Goal: Information Seeking & Learning: Learn about a topic

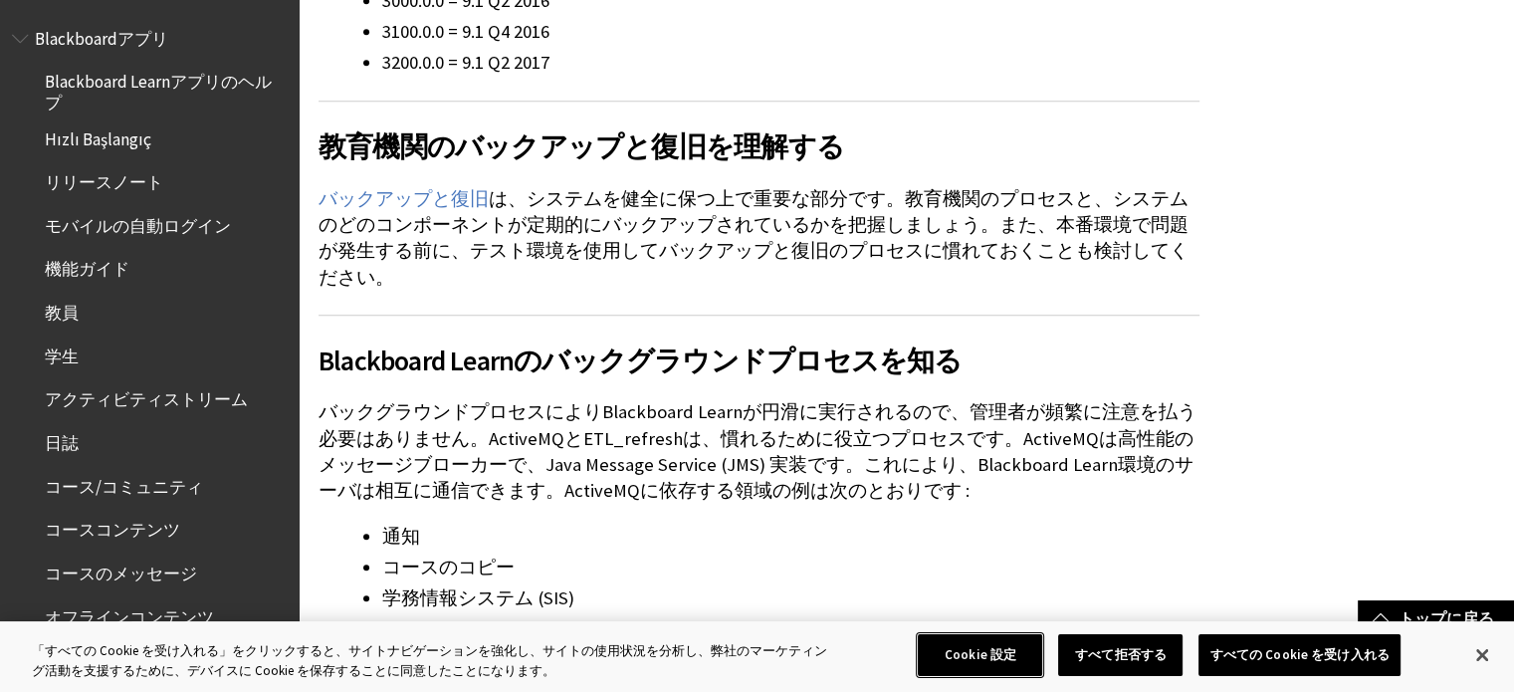
scroll to position [7, 0]
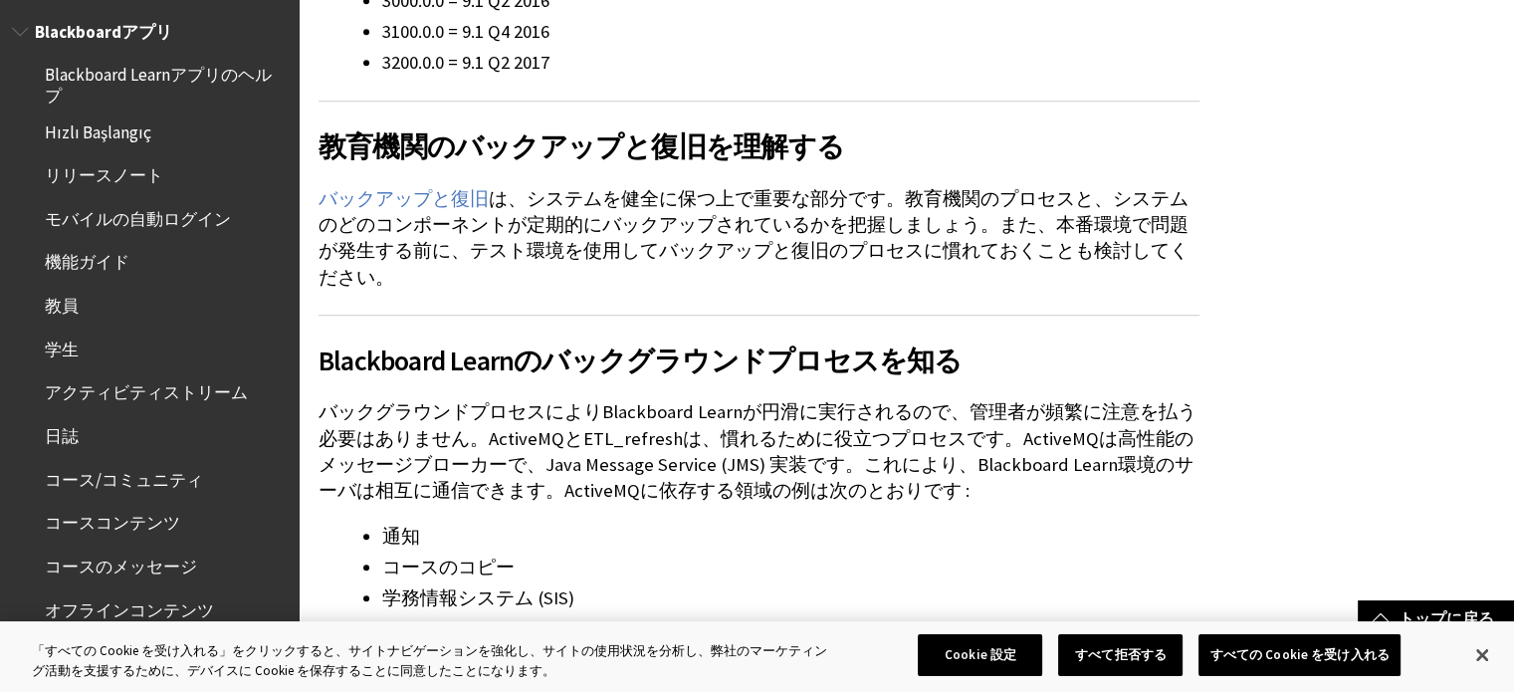
click at [183, 90] on span "Blackboard Learnアプリのヘルプ" at bounding box center [165, 82] width 240 height 47
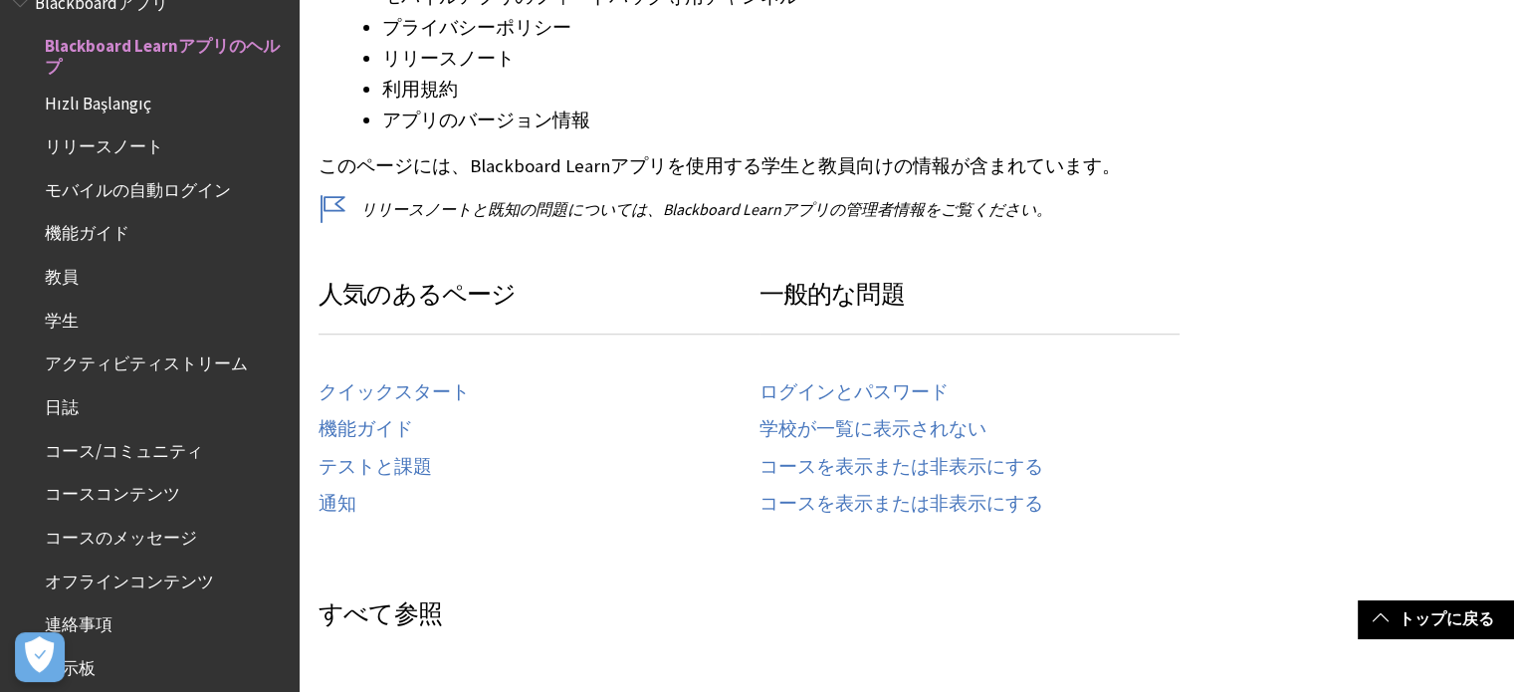
scroll to position [665, 0]
click at [113, 151] on span "リリースノート" at bounding box center [104, 142] width 118 height 27
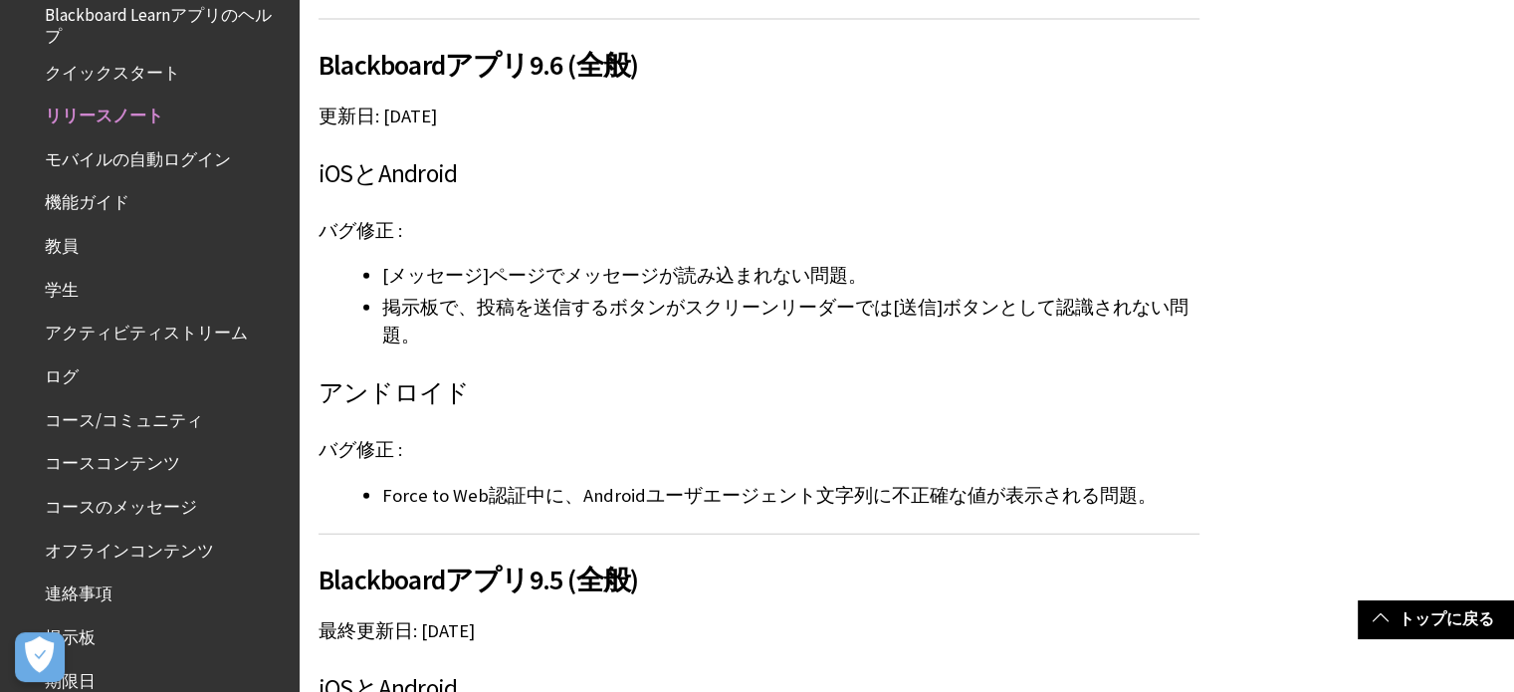
scroll to position [61, 0]
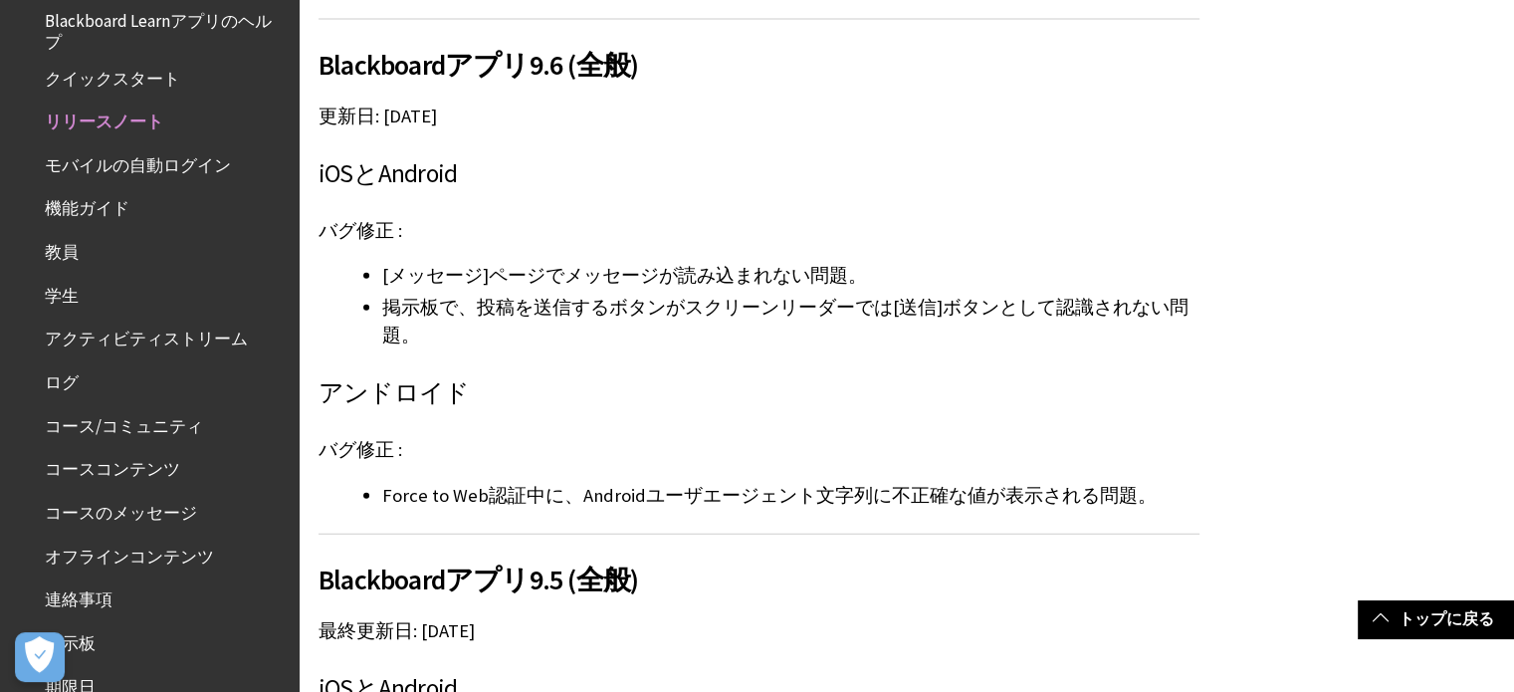
click at [84, 197] on span "機能ガイド" at bounding box center [87, 205] width 85 height 27
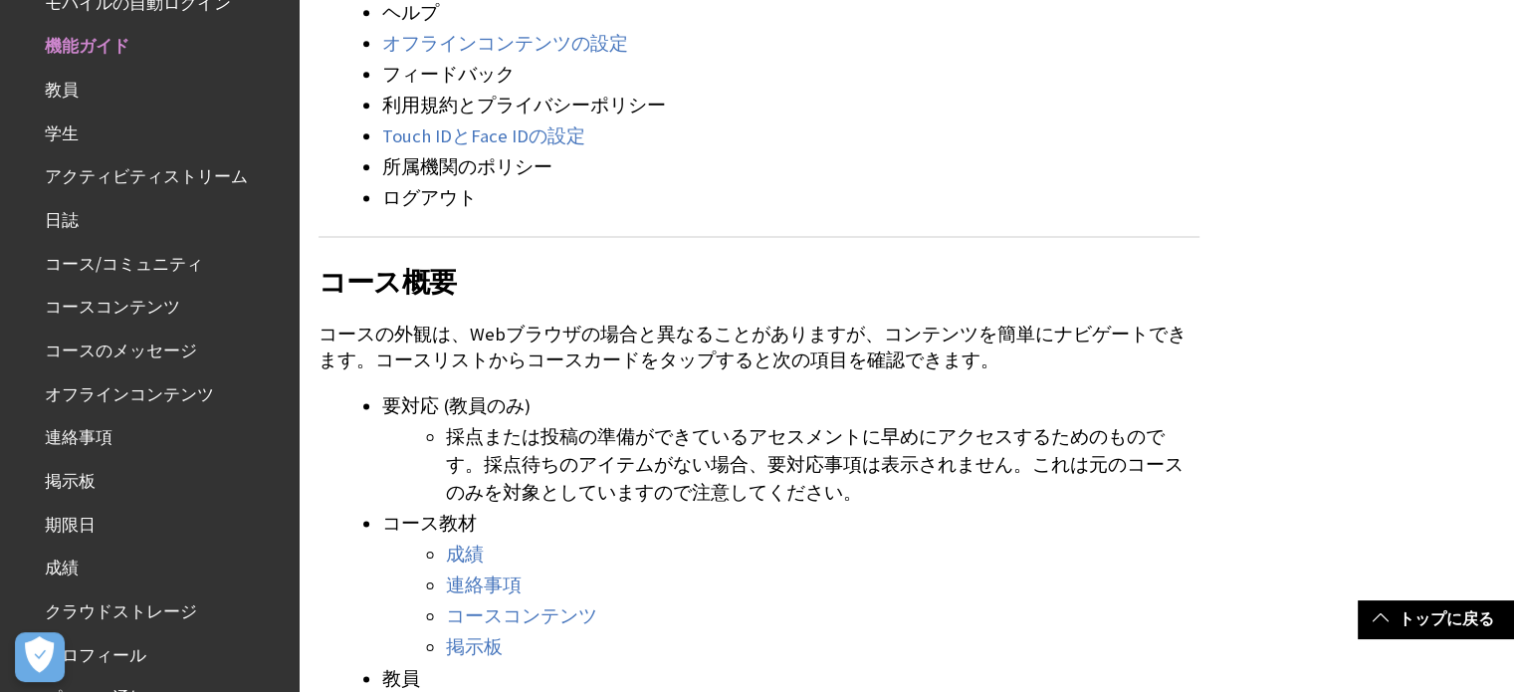
scroll to position [2653, 0]
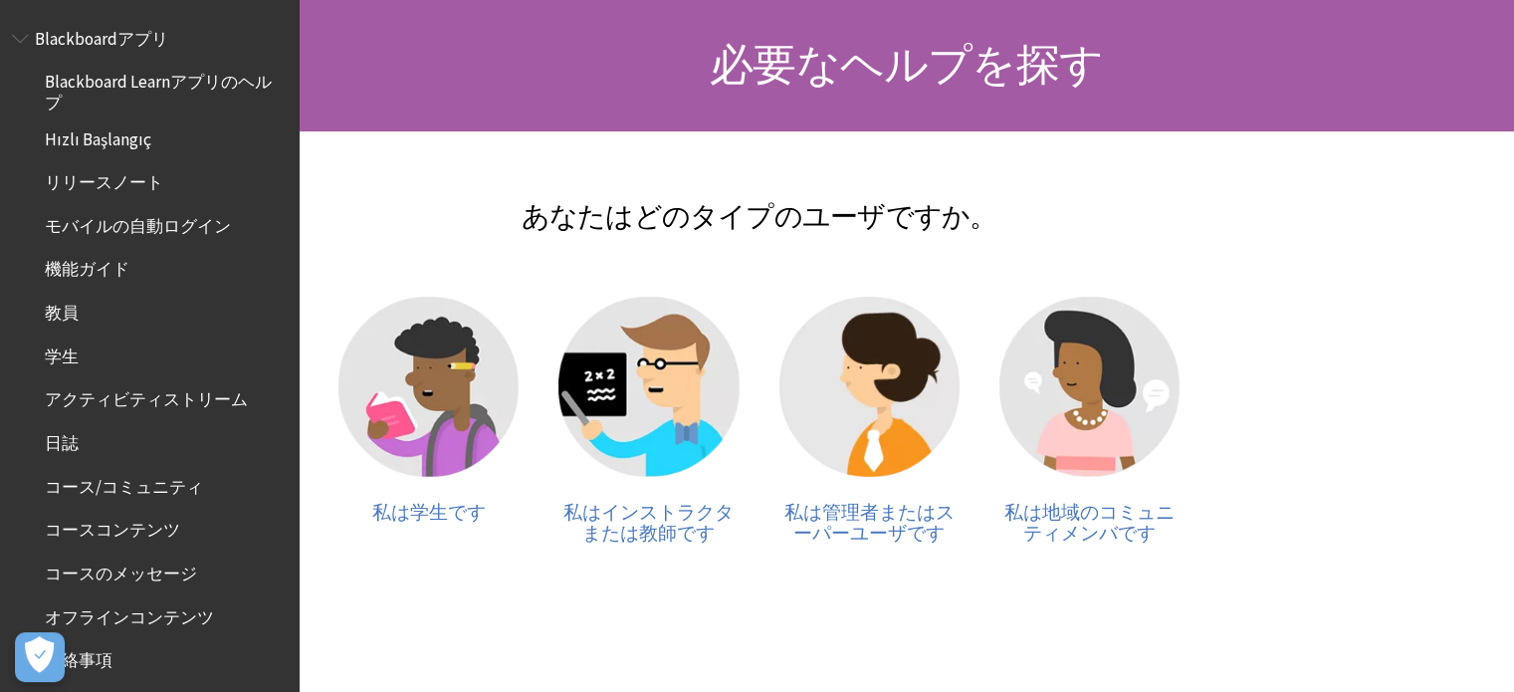
scroll to position [198, 0]
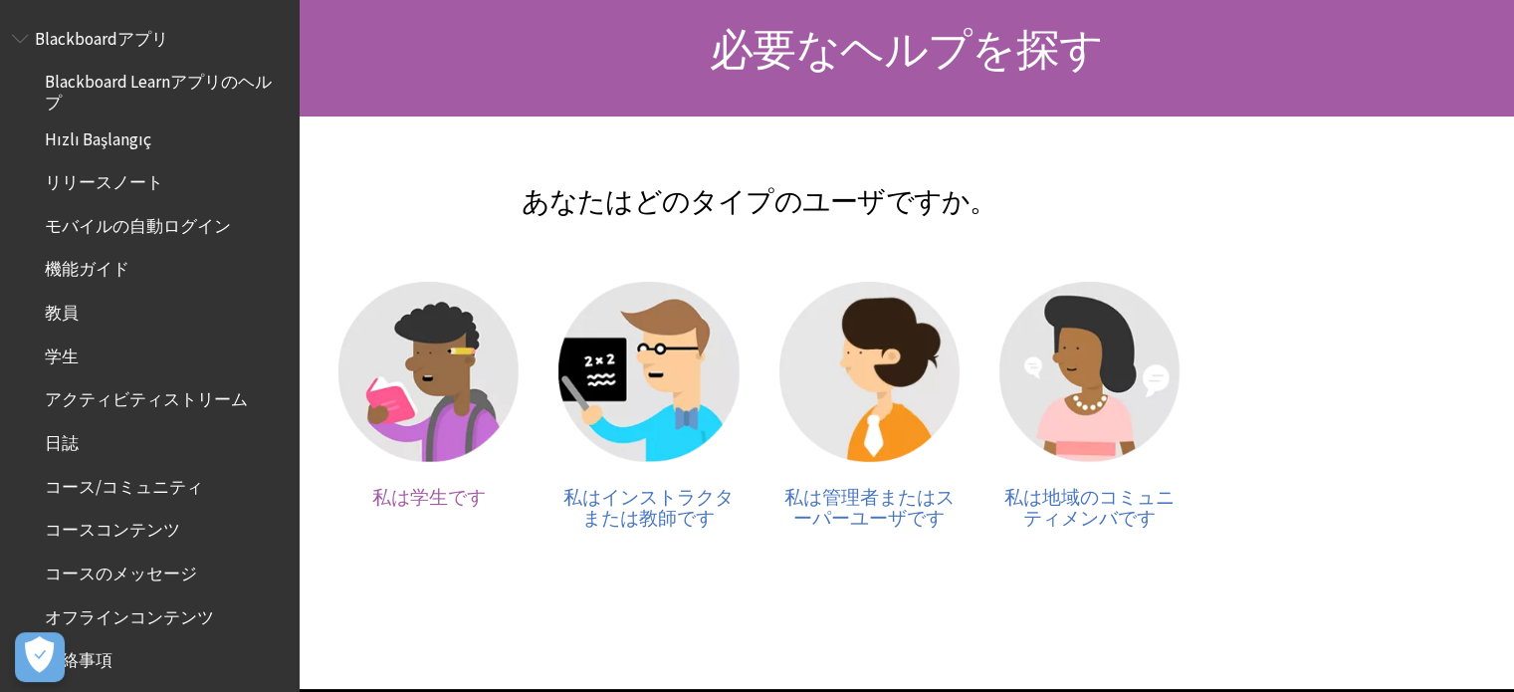
click at [444, 398] on img at bounding box center [429, 372] width 180 height 180
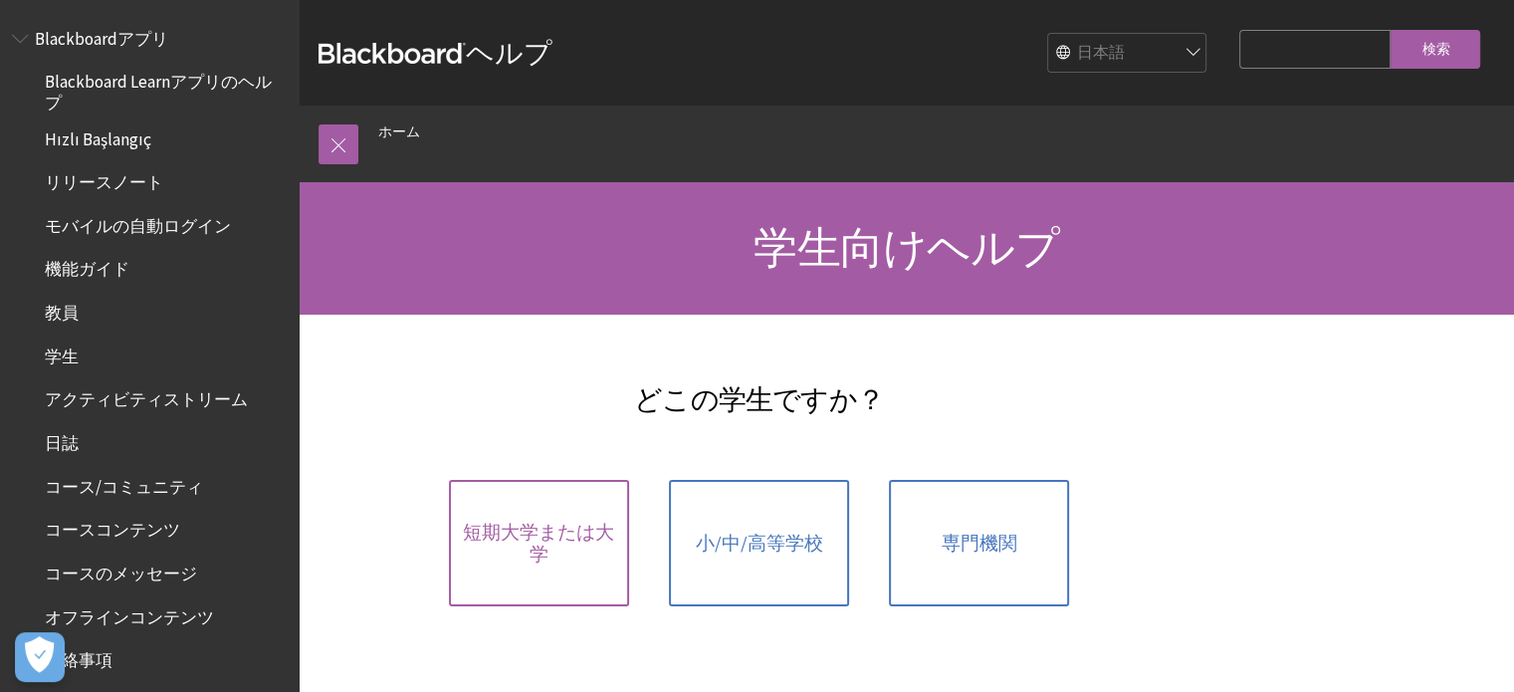
click at [537, 541] on span "短期大学または大学" at bounding box center [539, 543] width 156 height 43
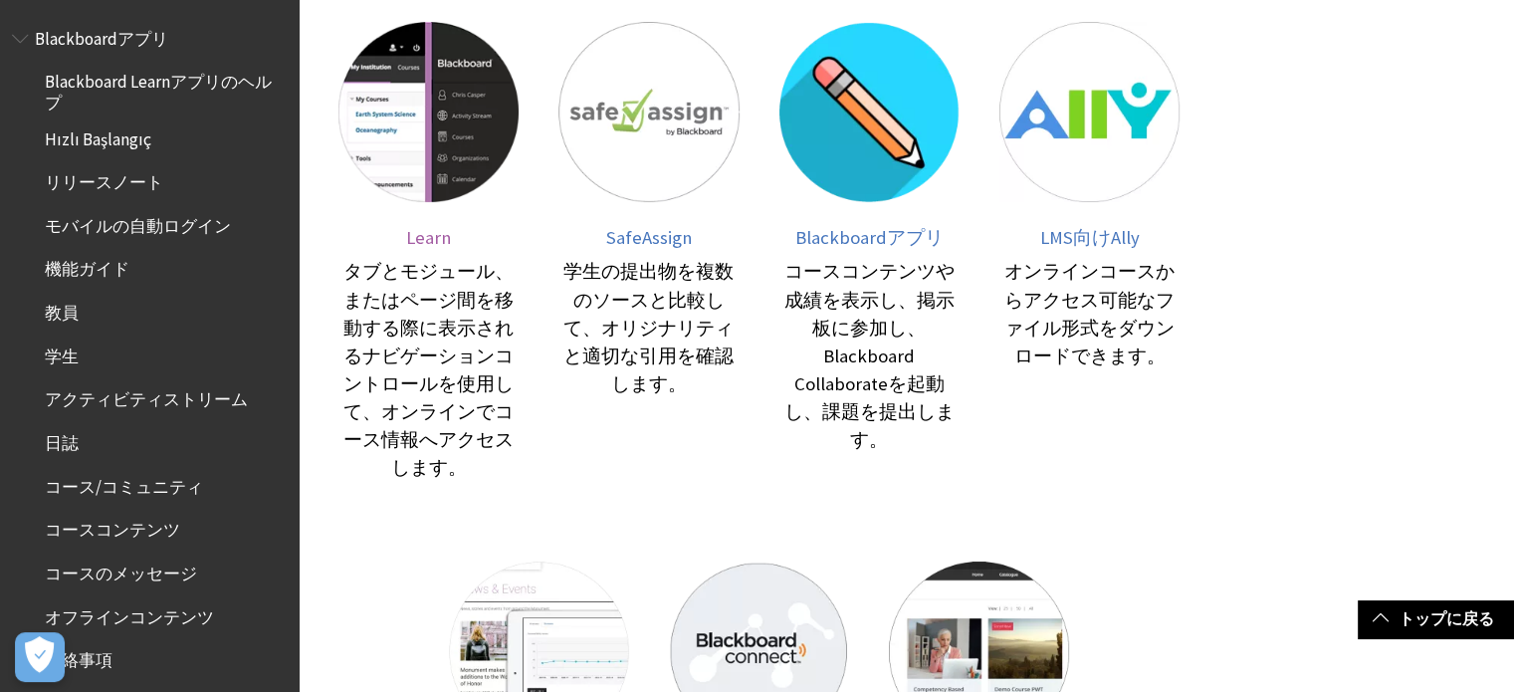
scroll to position [353, 0]
click at [398, 188] on img at bounding box center [429, 111] width 180 height 180
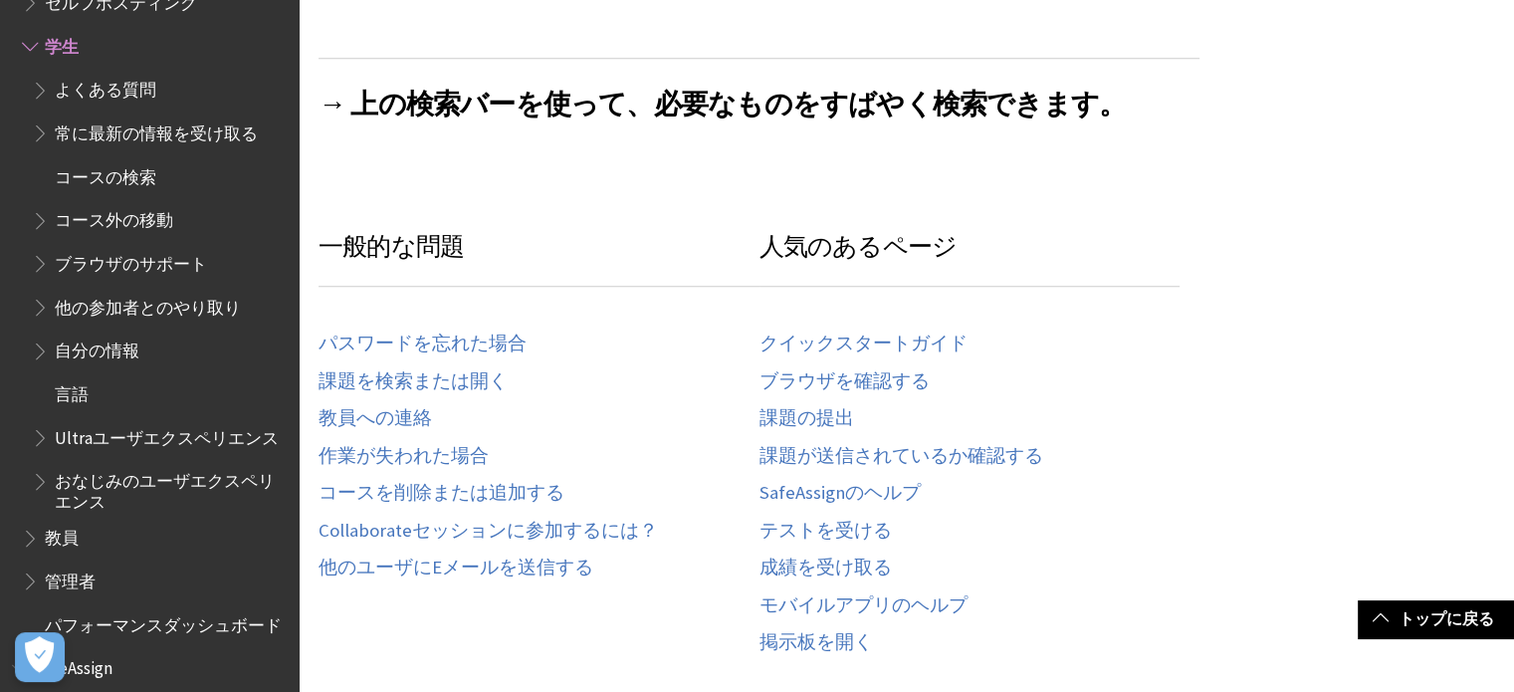
scroll to position [1036, 0]
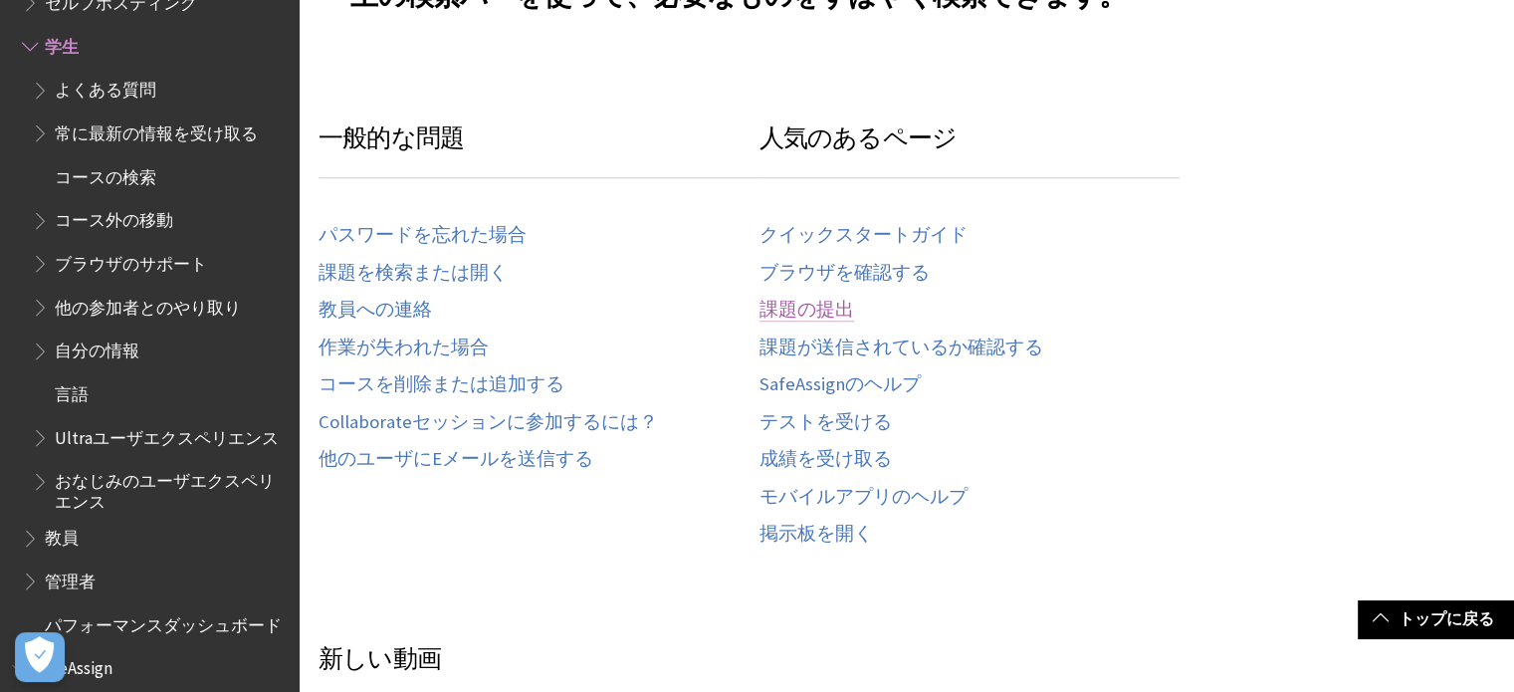
click at [789, 312] on link "課題の提出" at bounding box center [807, 310] width 95 height 23
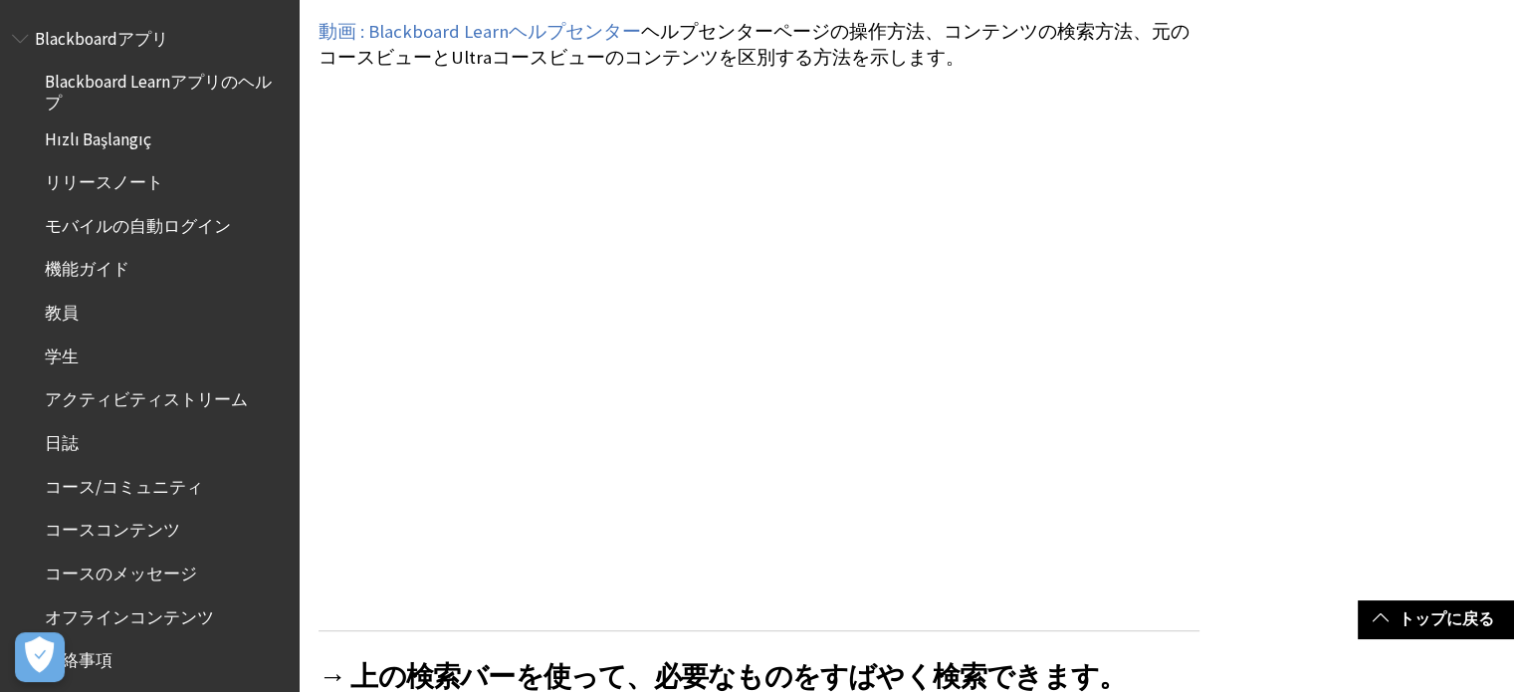
scroll to position [0, 0]
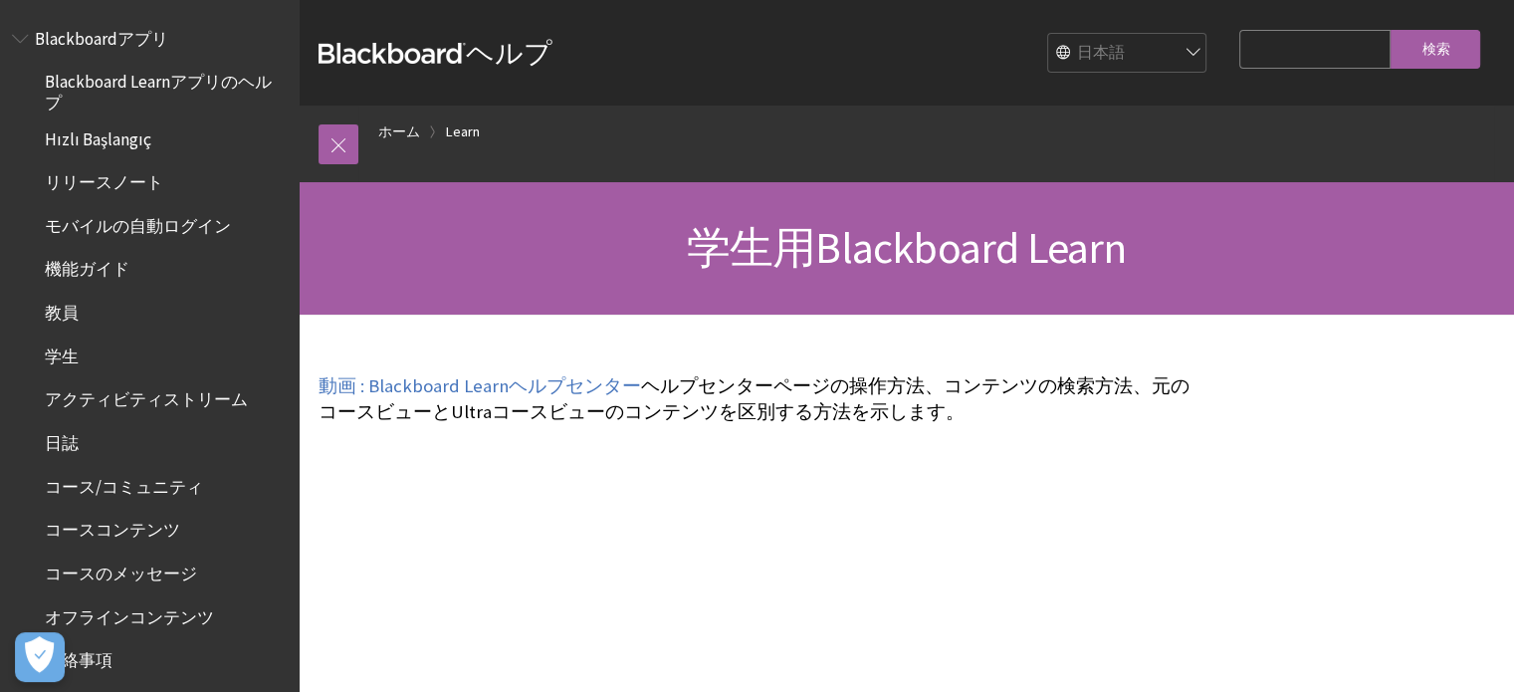
click at [1243, 51] on input "Search Query" at bounding box center [1315, 49] width 151 height 39
type input "ち"
type input "chart"
click at [1391, 30] on input "検索" at bounding box center [1436, 49] width 90 height 39
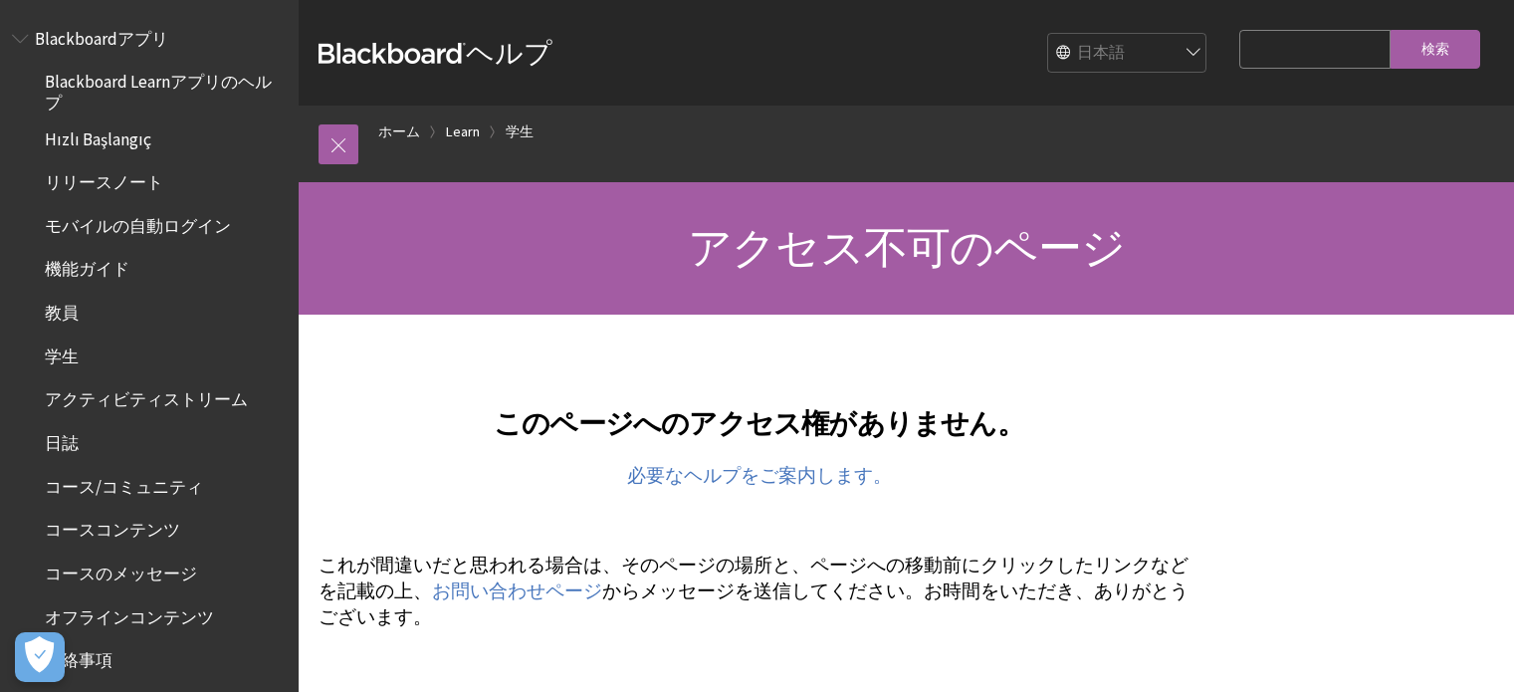
scroll to position [96, 0]
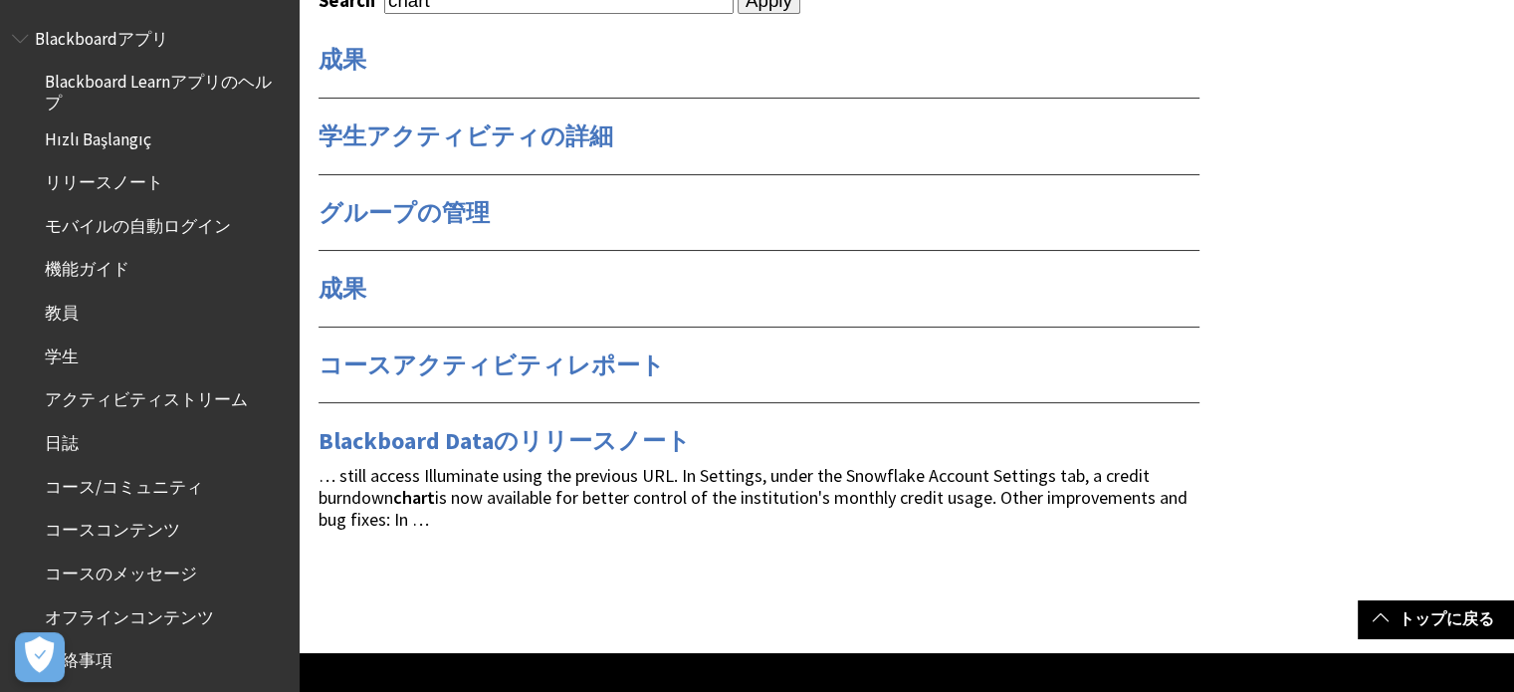
scroll to position [235, 0]
